Goal: Task Accomplishment & Management: Use online tool/utility

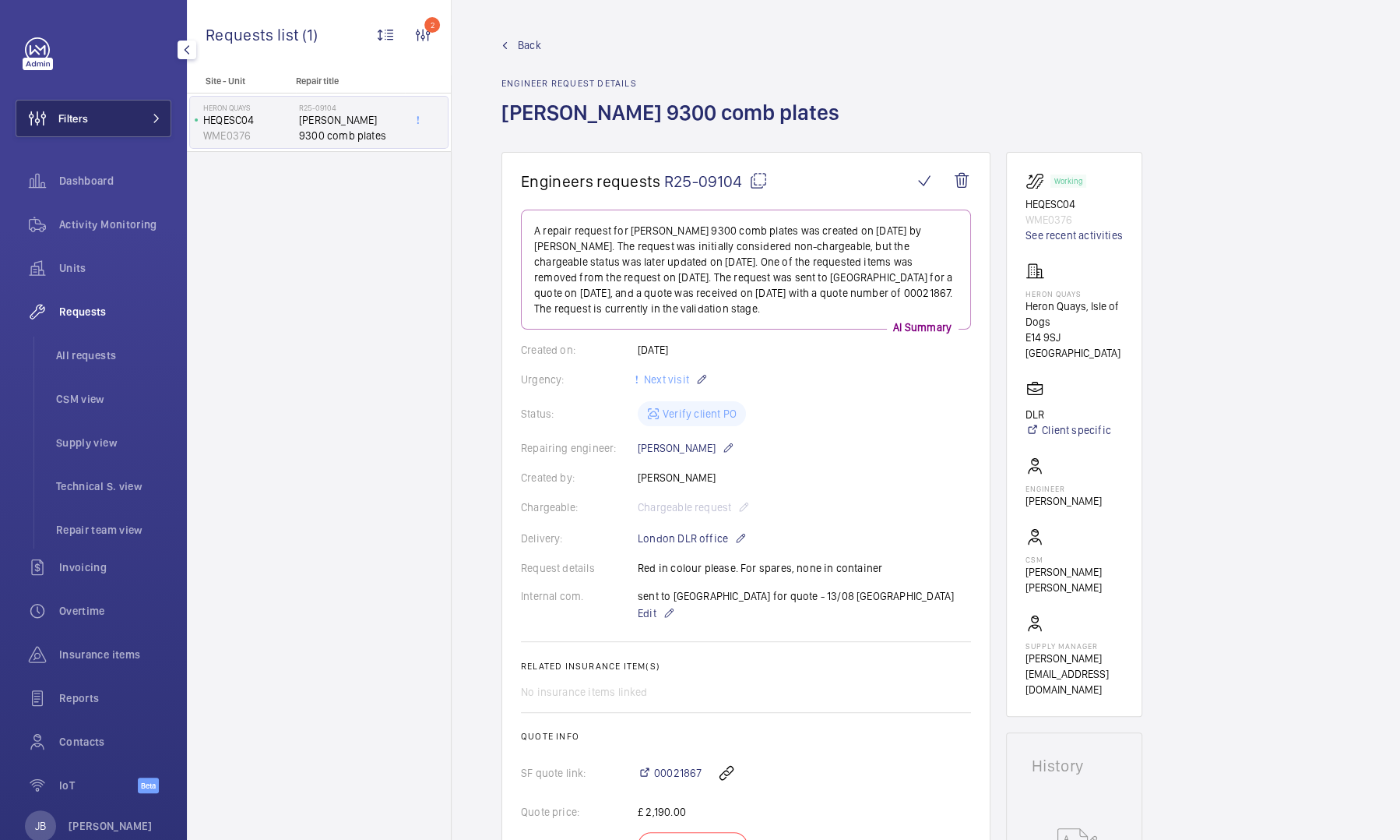
click at [69, 136] on span "Filters" at bounding box center [52, 118] width 72 height 37
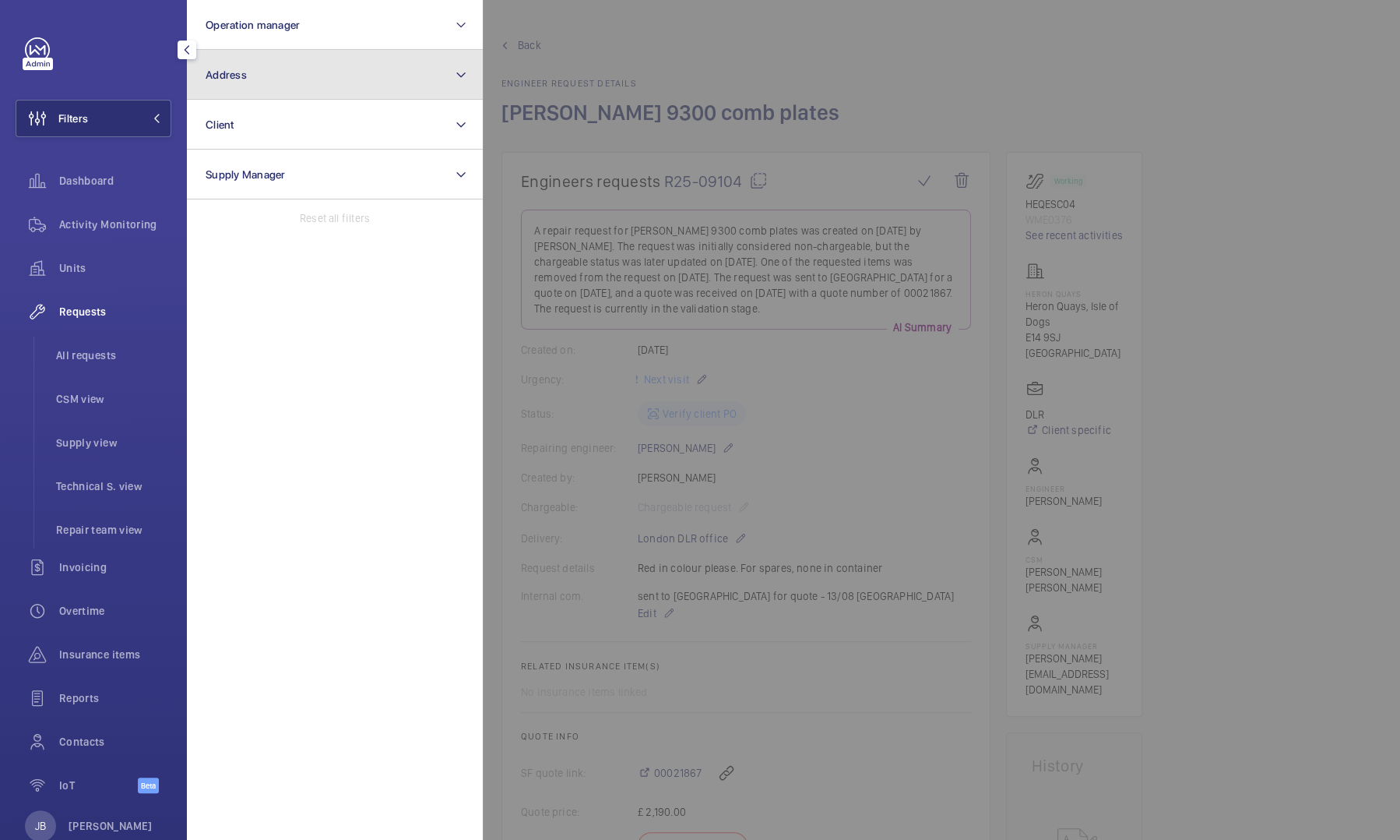
click at [290, 84] on button "Address" at bounding box center [334, 74] width 296 height 50
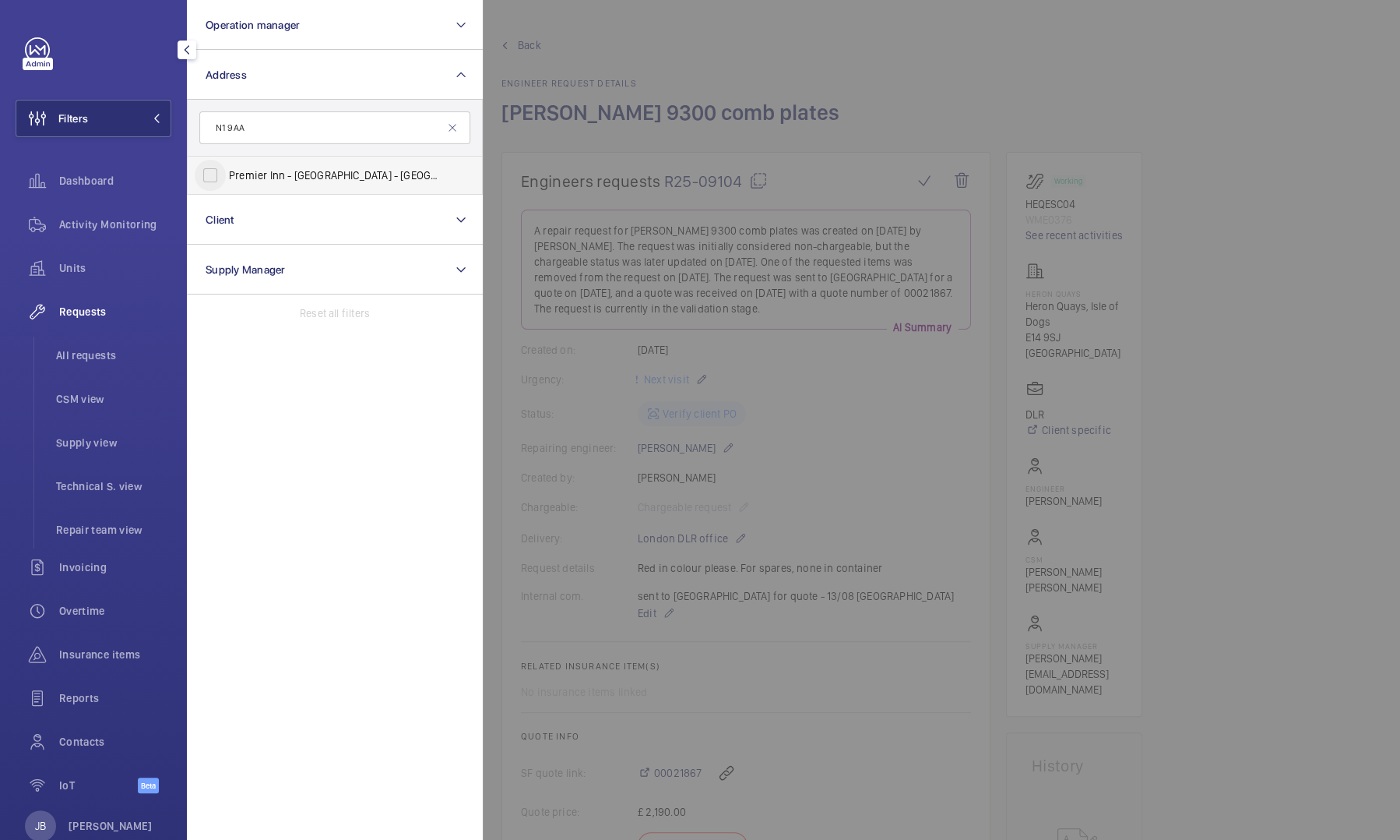
type input "N1 9AA"
click at [205, 184] on input "Premier Inn - [GEOGRAPHIC_DATA] - [GEOGRAPHIC_DATA] [GEOGRAPHIC_DATA], [GEOGRAP…" at bounding box center [210, 175] width 31 height 31
checkbox input "true"
click at [137, 233] on div "Activity Monitoring" at bounding box center [93, 224] width 156 height 37
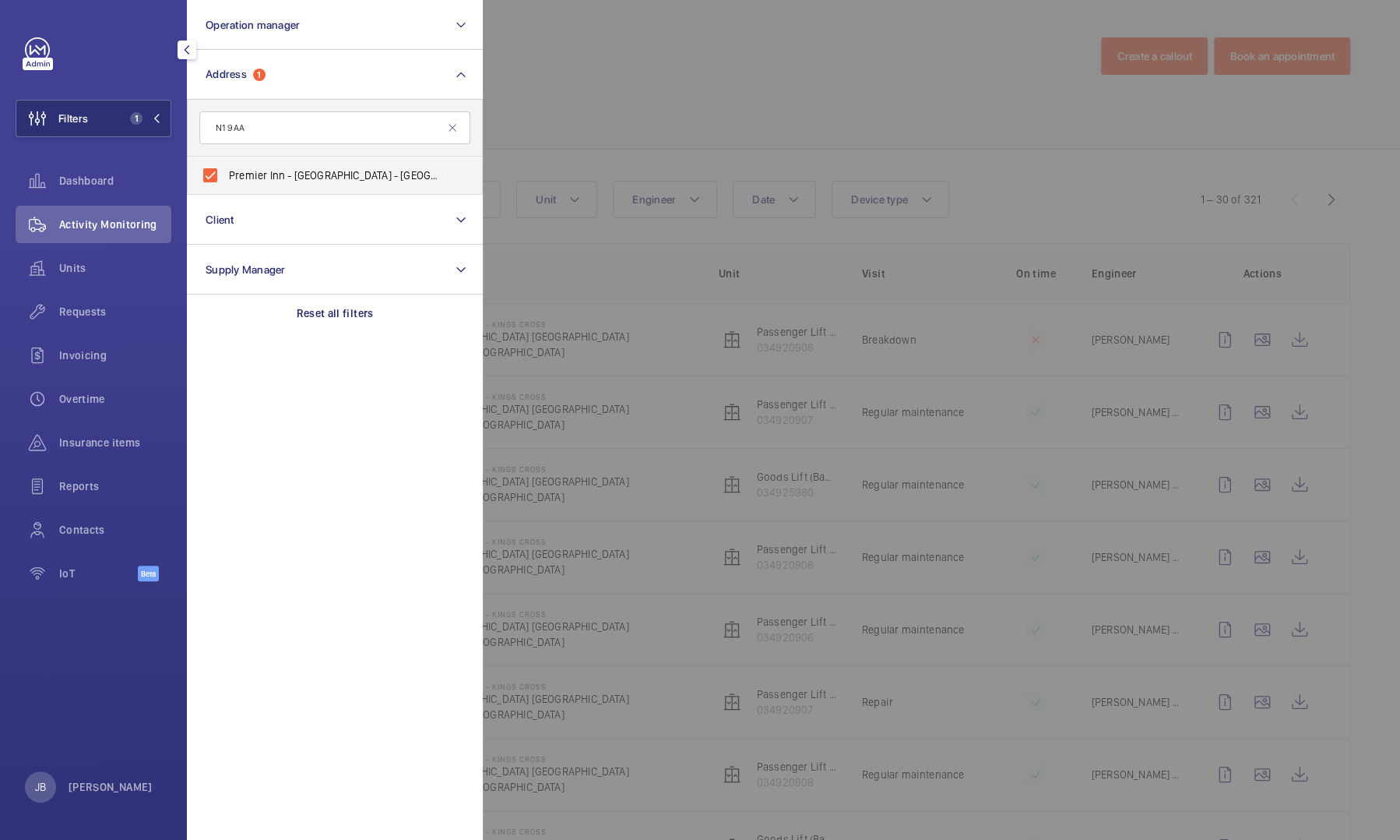
click at [137, 233] on div "Activity Monitoring" at bounding box center [93, 224] width 156 height 37
click at [863, 82] on div at bounding box center [1183, 420] width 1400 height 840
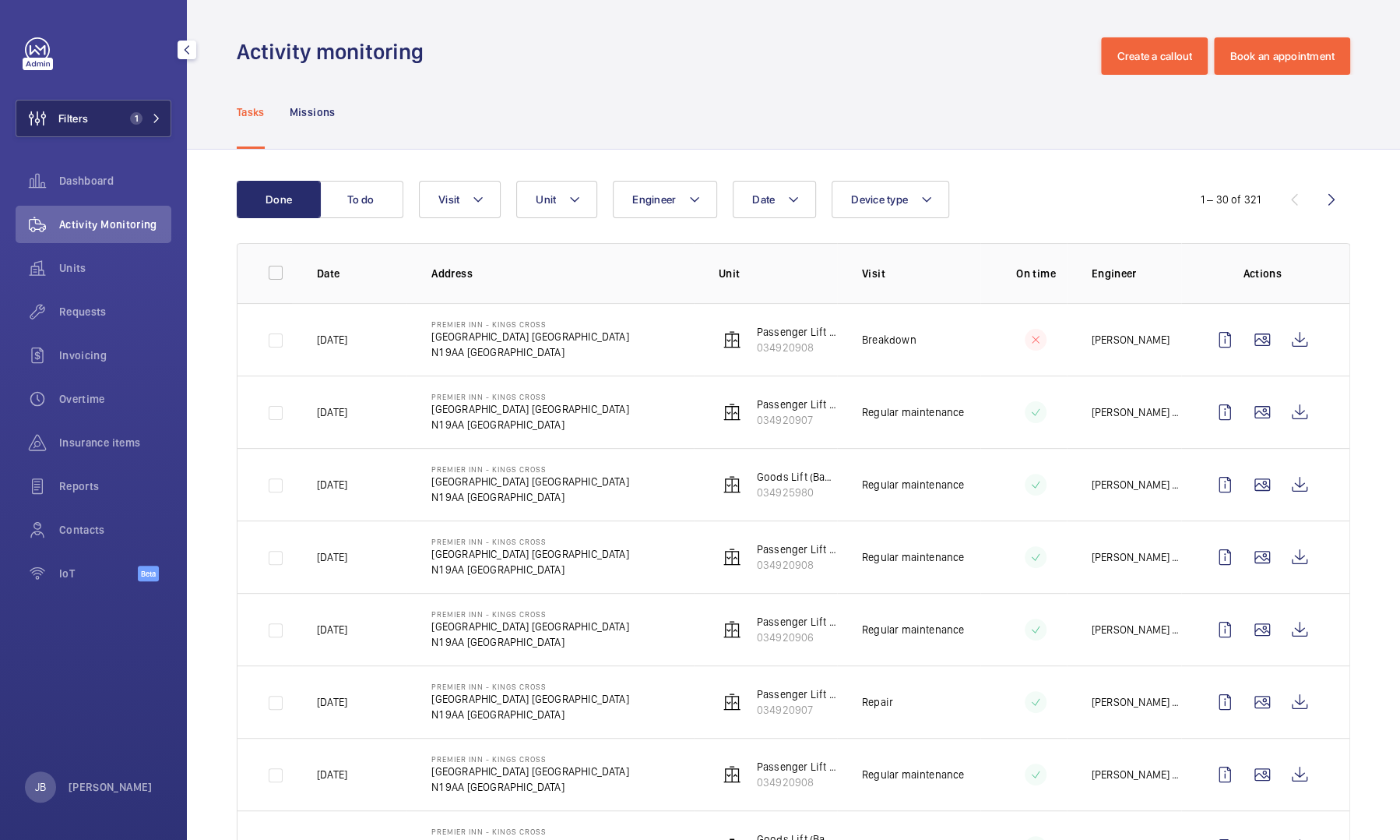
click at [126, 111] on button "Filters 1" at bounding box center [93, 118] width 156 height 37
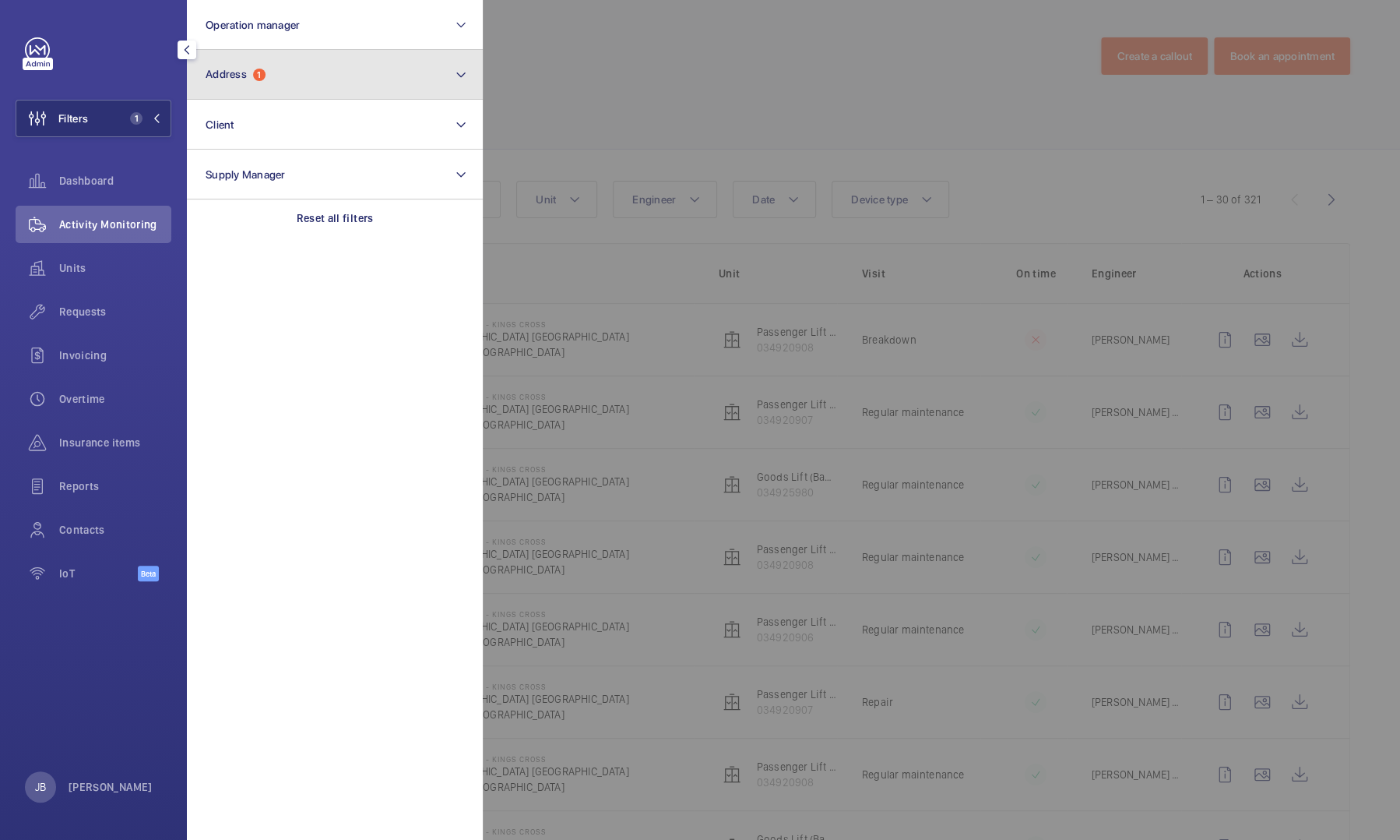
click at [310, 91] on button "Address 1" at bounding box center [334, 74] width 296 height 50
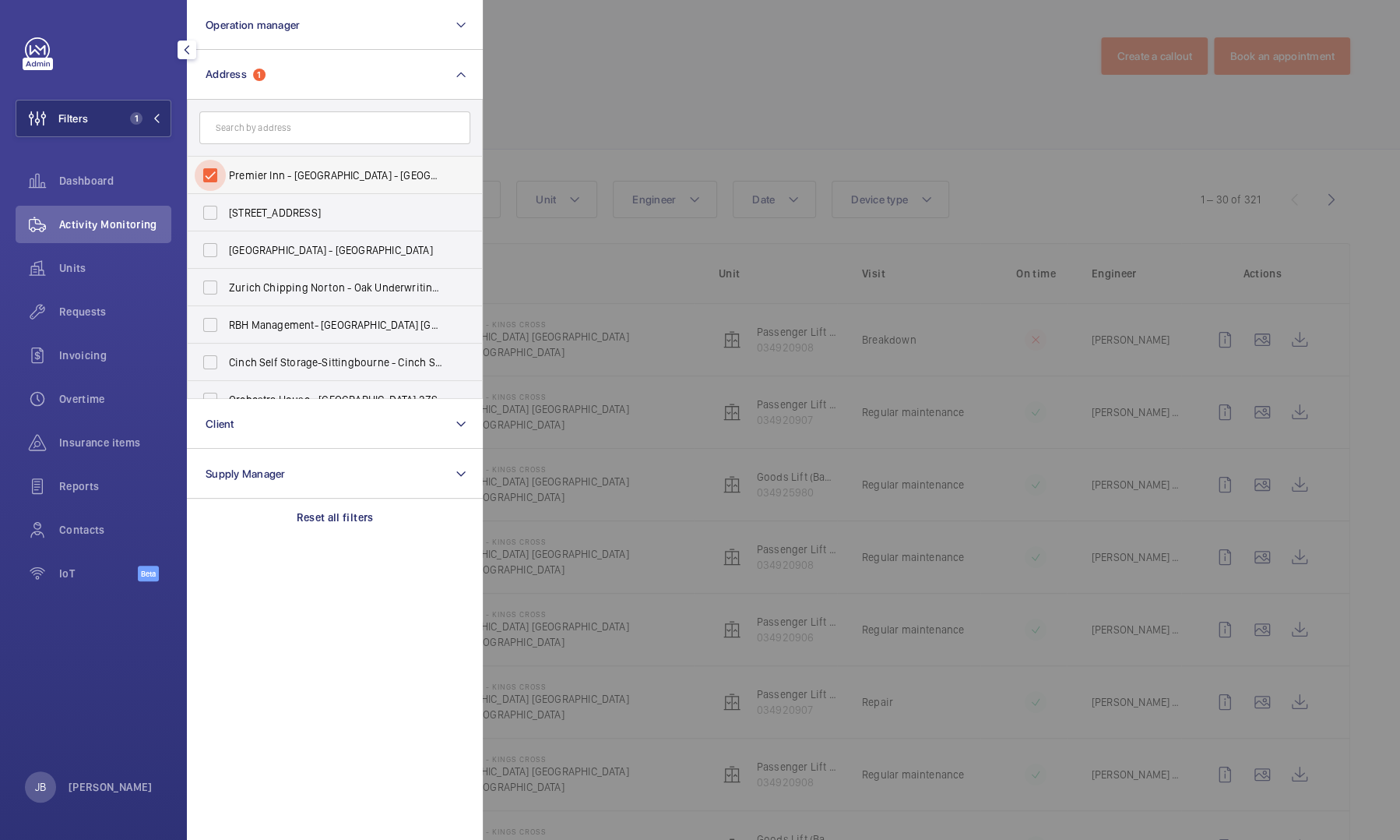
click at [211, 169] on input "Premier Inn - [GEOGRAPHIC_DATA] - [GEOGRAPHIC_DATA] [GEOGRAPHIC_DATA], [GEOGRAP…" at bounding box center [210, 175] width 31 height 31
checkbox input "false"
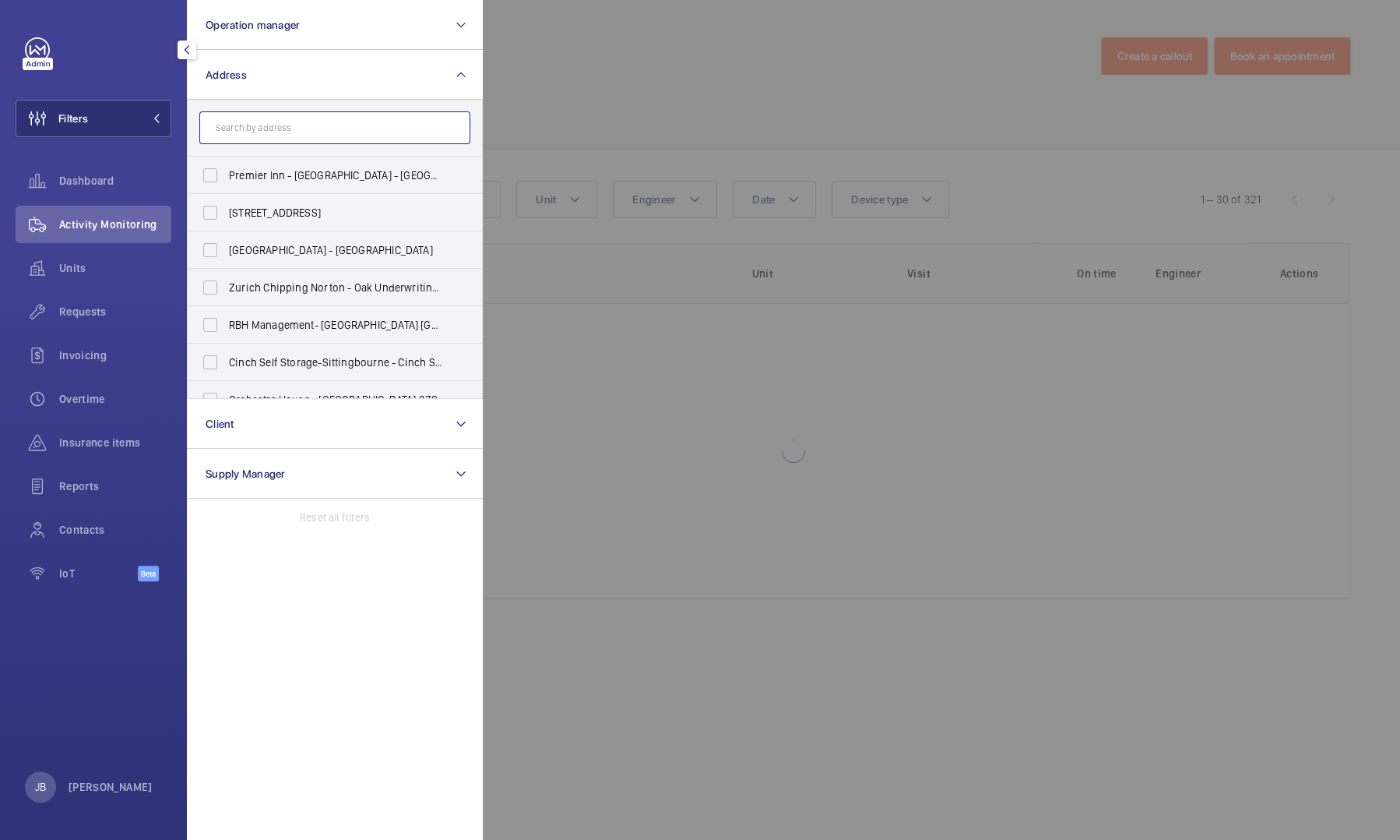
click at [259, 141] on input "text" at bounding box center [334, 128] width 271 height 33
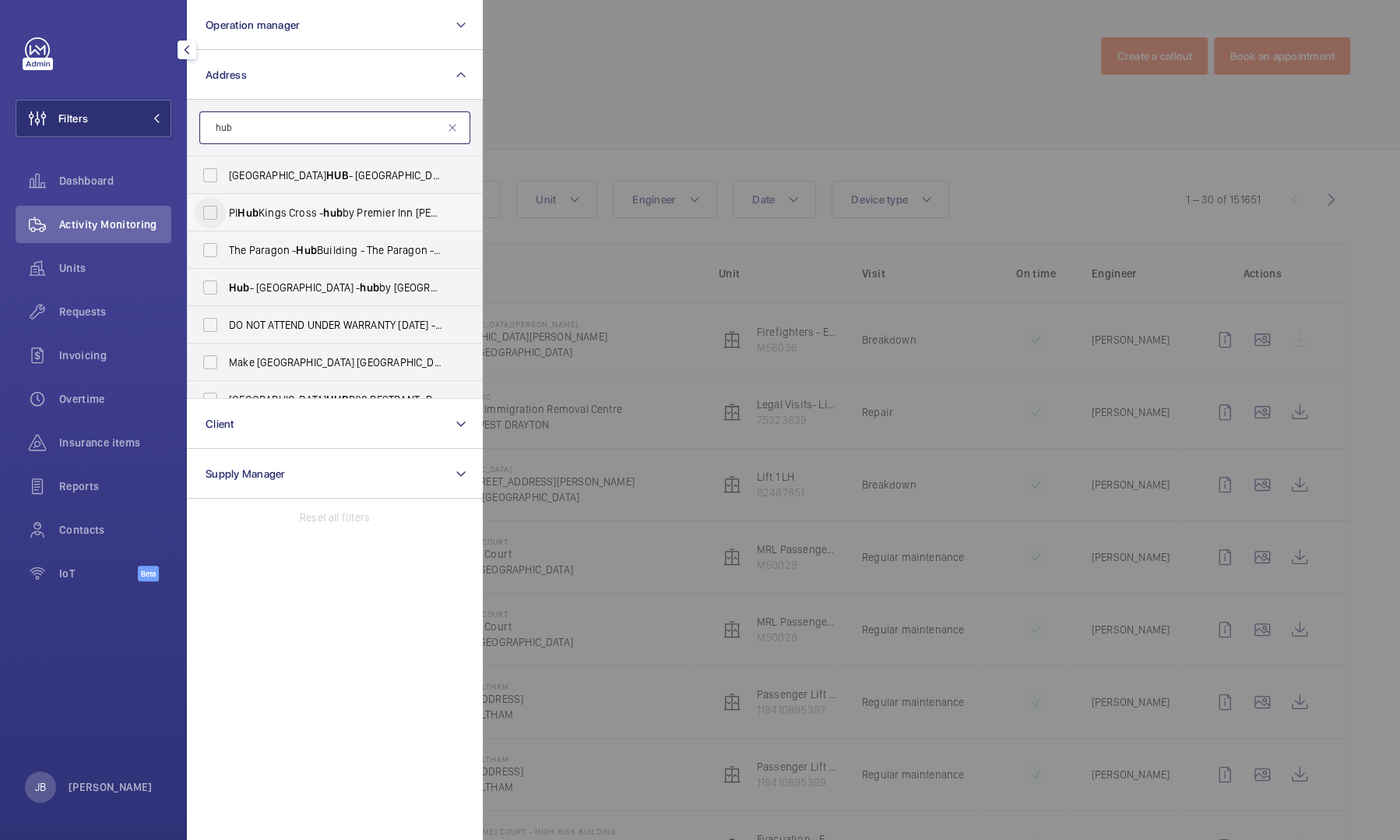
type input "hub"
click at [207, 209] on input "PI Hub Kings Cross - hub by Premier Inn [PERSON_NAME][GEOGRAPHIC_DATA], [GEOGRA…" at bounding box center [210, 212] width 31 height 31
checkbox input "true"
click at [560, 105] on div at bounding box center [1183, 420] width 1400 height 840
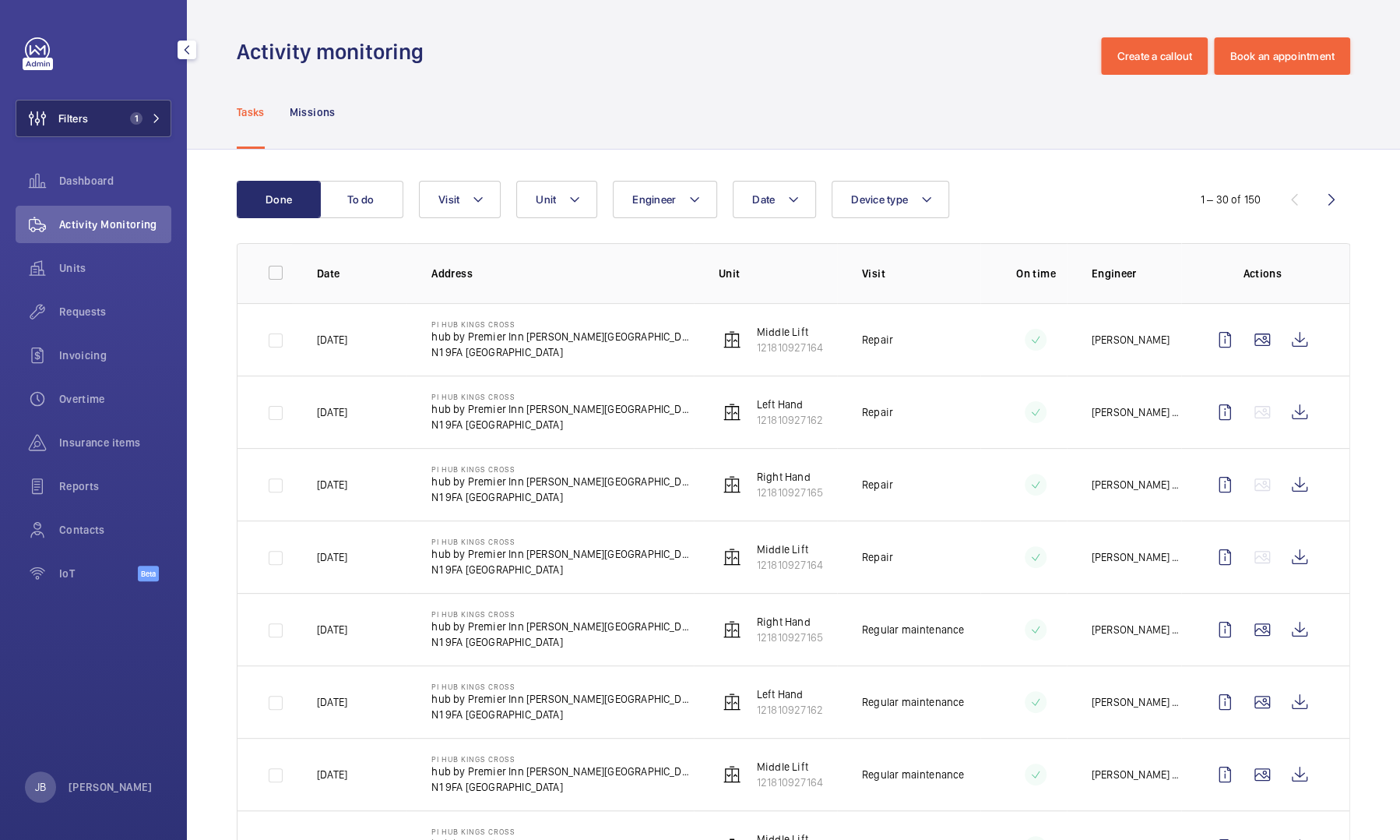
click at [108, 125] on button "Filters 1" at bounding box center [93, 118] width 156 height 37
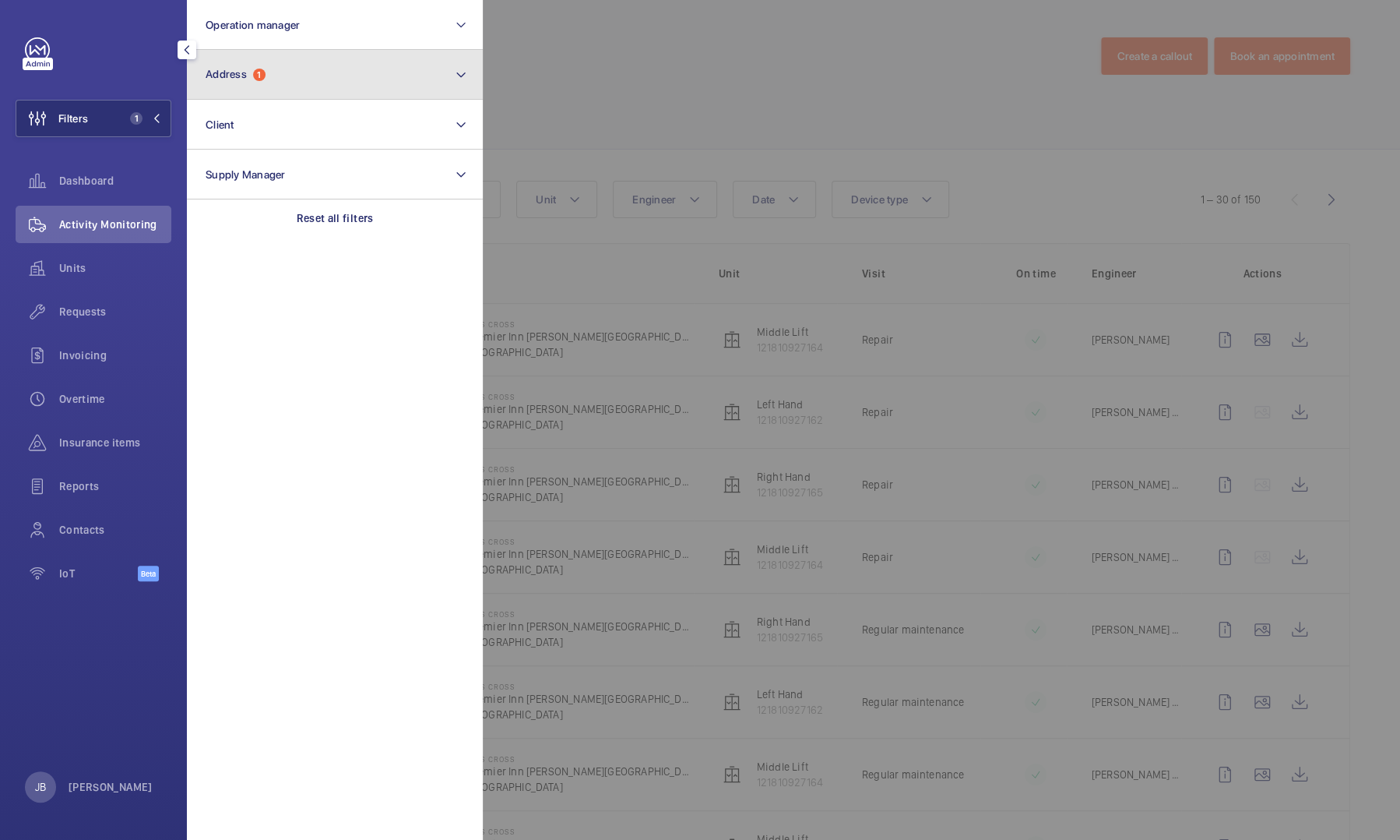
click at [314, 83] on button "Address 1" at bounding box center [334, 74] width 296 height 50
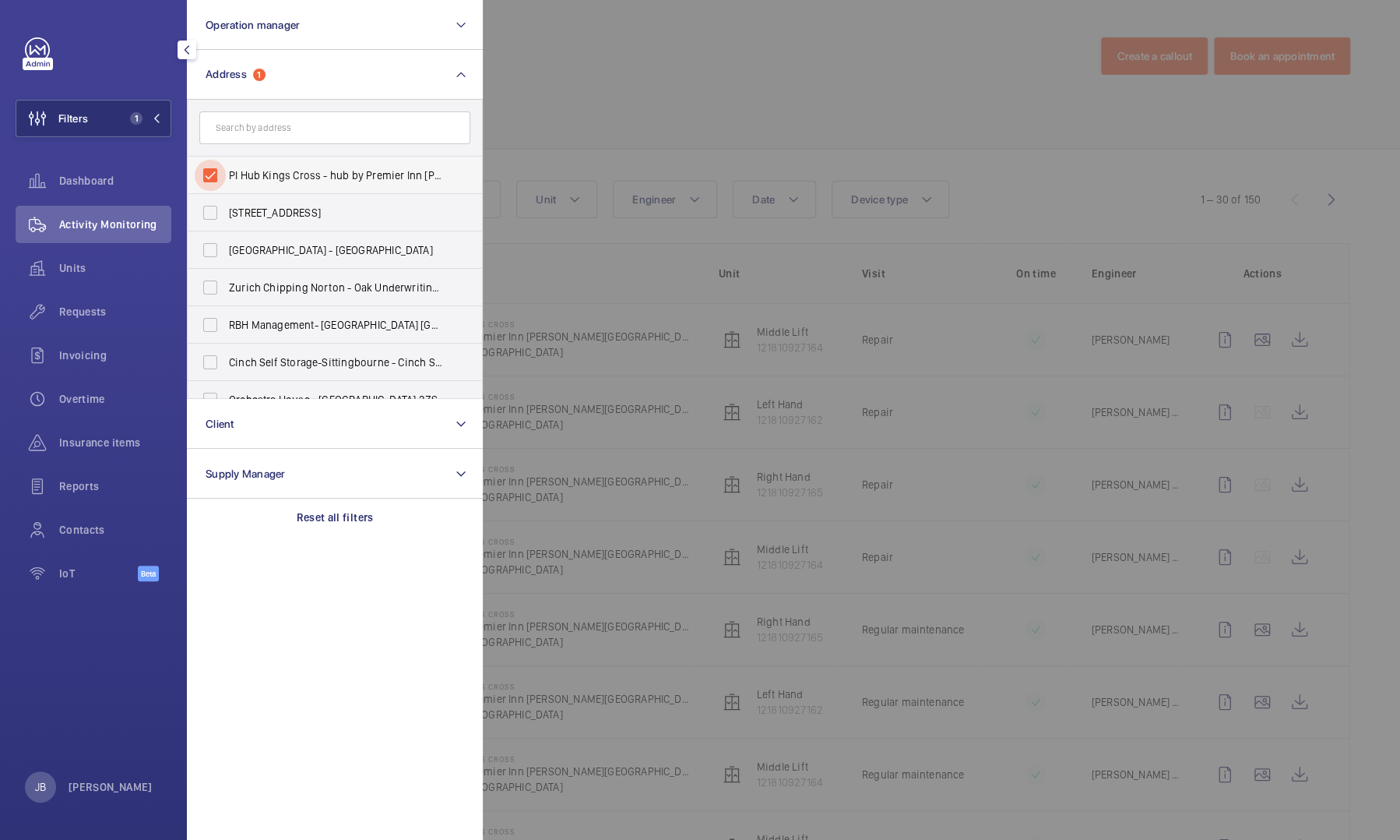
click at [206, 171] on input "PI Hub Kings Cross - hub by Premier Inn [PERSON_NAME][GEOGRAPHIC_DATA], [GEOGRA…" at bounding box center [210, 175] width 31 height 31
checkbox input "false"
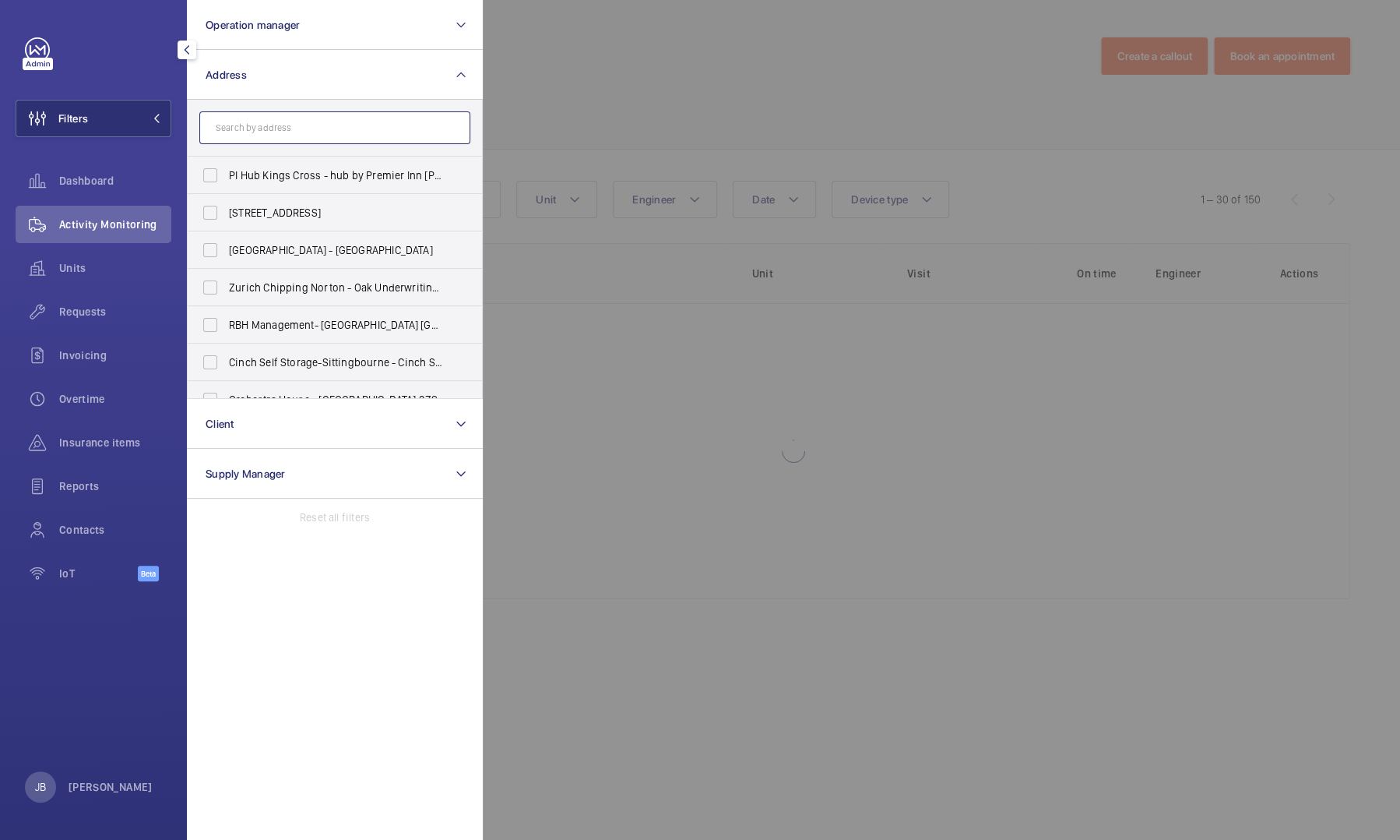
click at [236, 122] on input "text" at bounding box center [334, 128] width 271 height 33
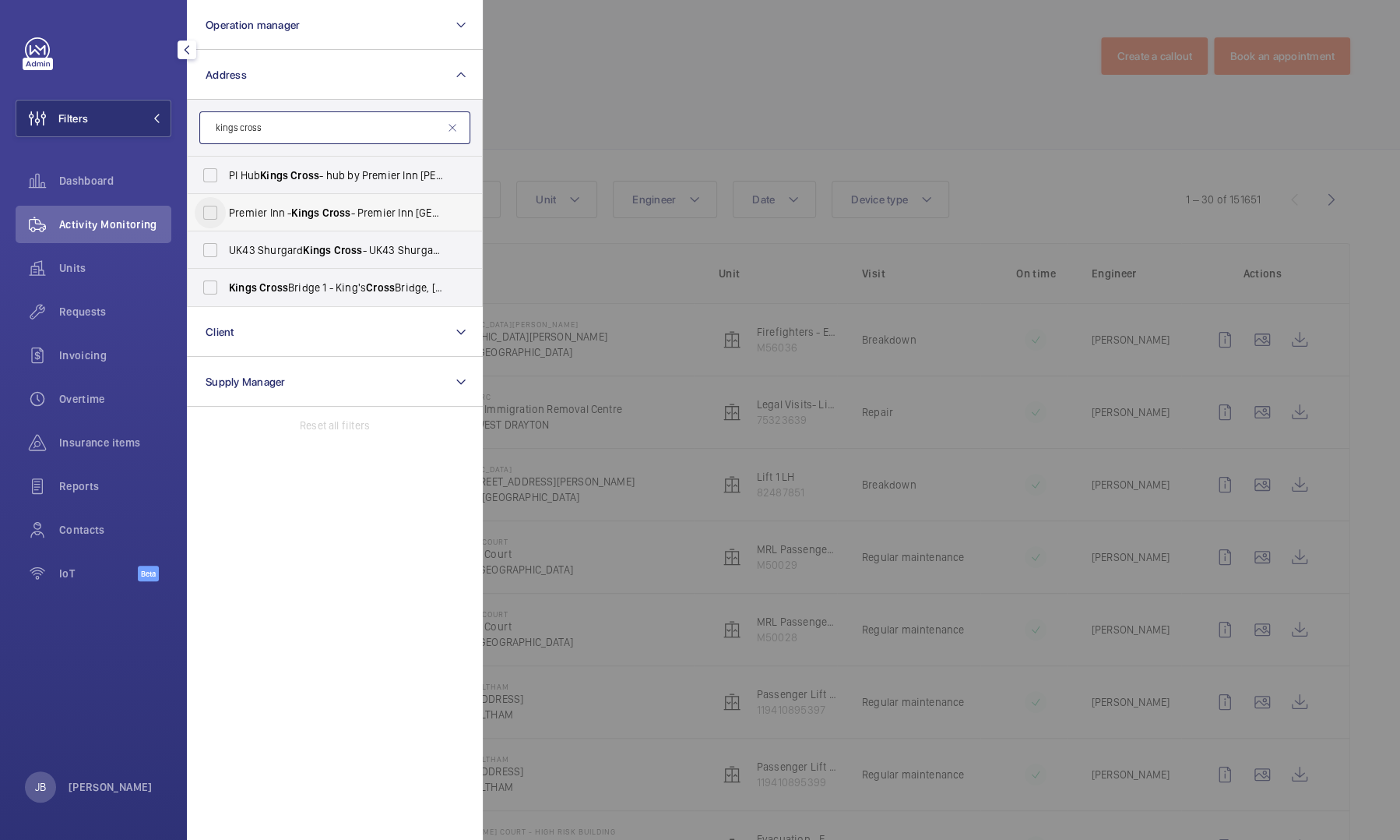
type input "kings cross"
click at [210, 217] on input "Premier Inn - [GEOGRAPHIC_DATA] - [GEOGRAPHIC_DATA] [GEOGRAPHIC_DATA], [GEOGRAP…" at bounding box center [210, 212] width 31 height 31
checkbox input "true"
click at [597, 81] on div at bounding box center [1183, 420] width 1400 height 840
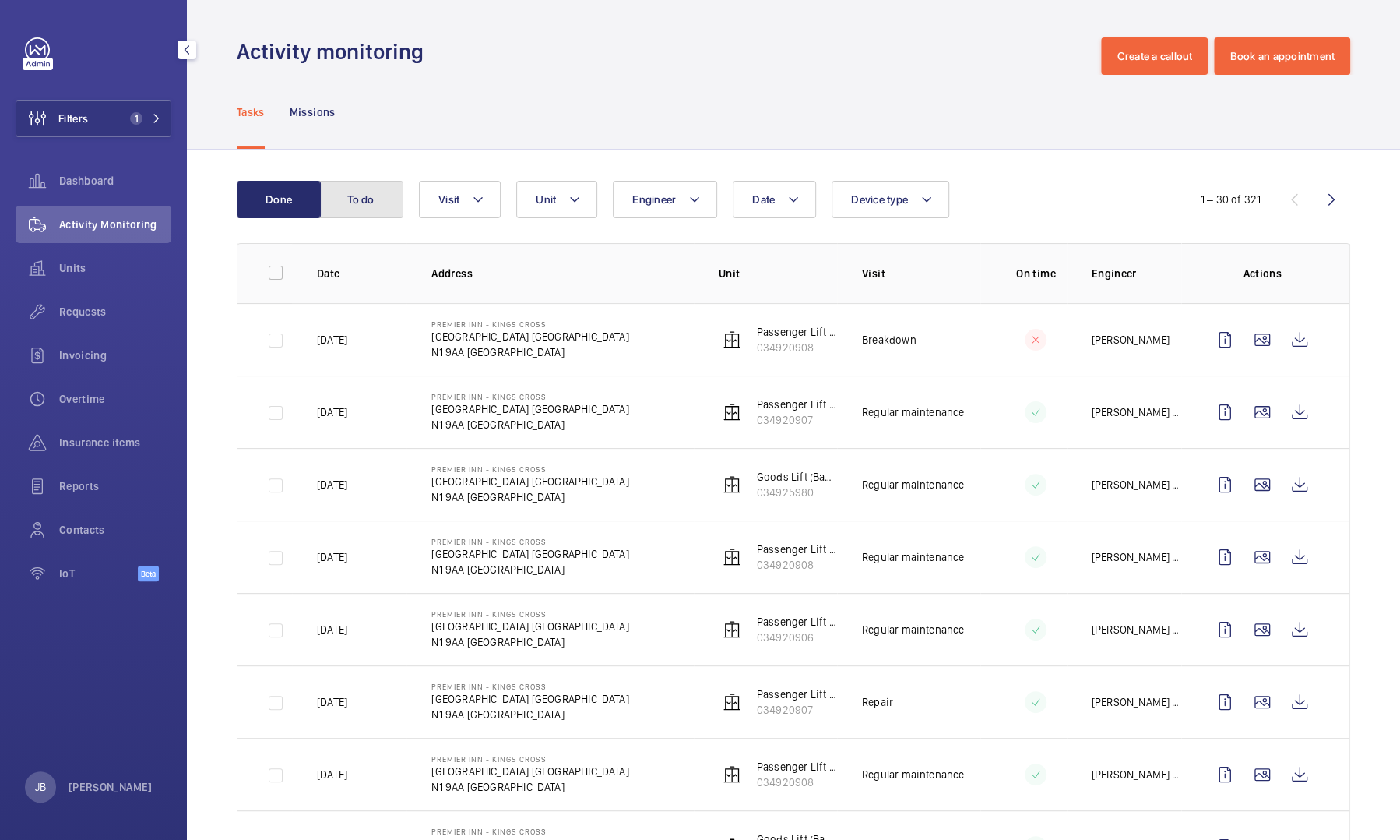
click at [380, 206] on button "To do" at bounding box center [361, 198] width 84 height 37
